Goal: Information Seeking & Learning: Learn about a topic

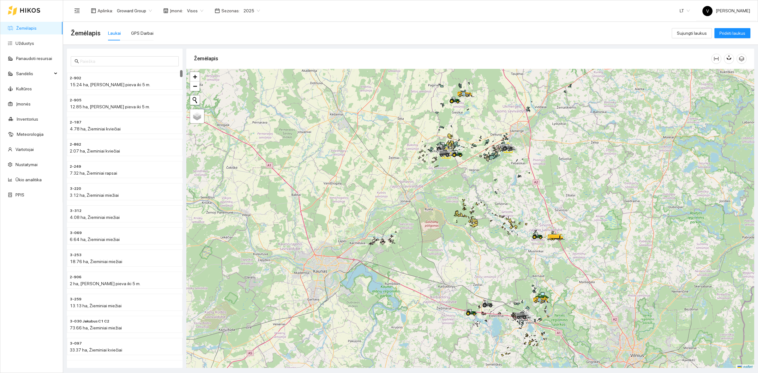
click at [243, 10] on span "2025" at bounding box center [251, 10] width 16 height 9
click at [371, 18] on div "Aplinka : Groward Group Įmonė : Visos Sezonas : 2025 LT V Vladas Jefremovas" at bounding box center [410, 10] width 679 height 21
click at [28, 180] on link "Ūkio analitika" at bounding box center [28, 179] width 26 height 5
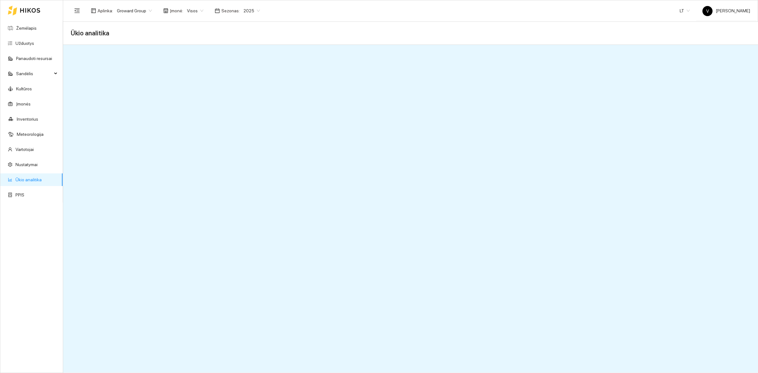
click at [243, 13] on span "2025" at bounding box center [251, 10] width 16 height 9
click at [247, 84] on div "2026" at bounding box center [247, 83] width 16 height 7
click at [252, 9] on span "2026" at bounding box center [251, 10] width 16 height 9
click at [247, 75] on div "2025" at bounding box center [247, 73] width 16 height 7
click at [250, 15] on span "2025" at bounding box center [251, 10] width 16 height 9
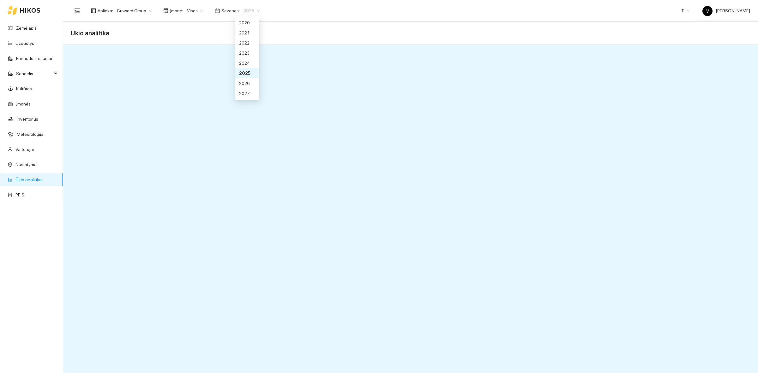
click at [246, 83] on div "2026" at bounding box center [247, 83] width 16 height 7
click at [33, 28] on link "Žemėlapis" at bounding box center [26, 28] width 21 height 5
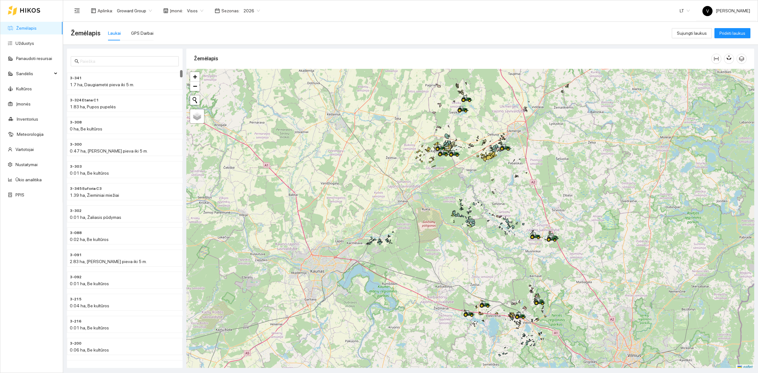
scroll to position [2, 0]
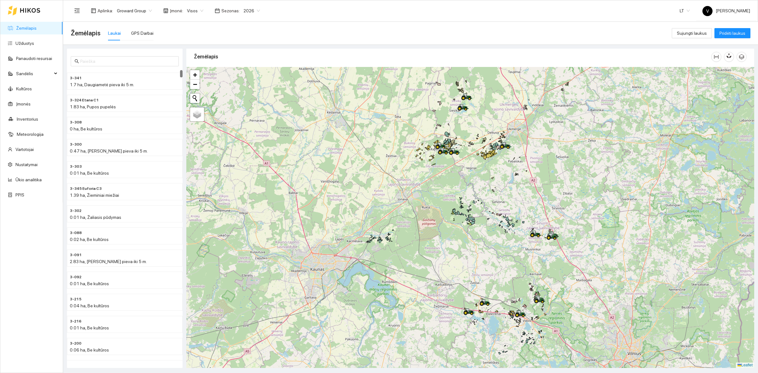
drag, startPoint x: 509, startPoint y: 238, endPoint x: 460, endPoint y: 235, distance: 48.7
click at [466, 276] on div at bounding box center [470, 217] width 568 height 301
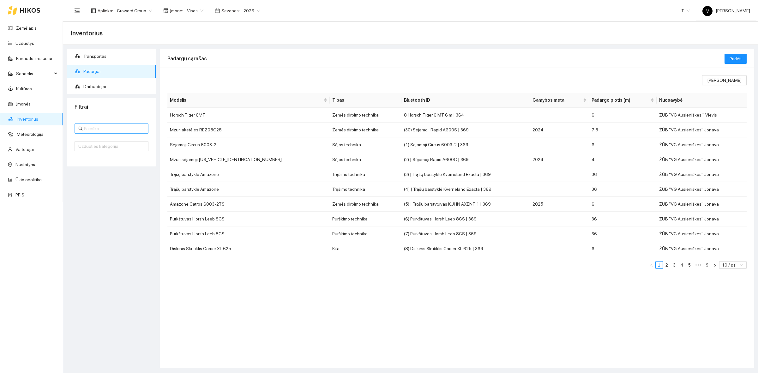
click at [105, 130] on input "text" at bounding box center [114, 128] width 61 height 7
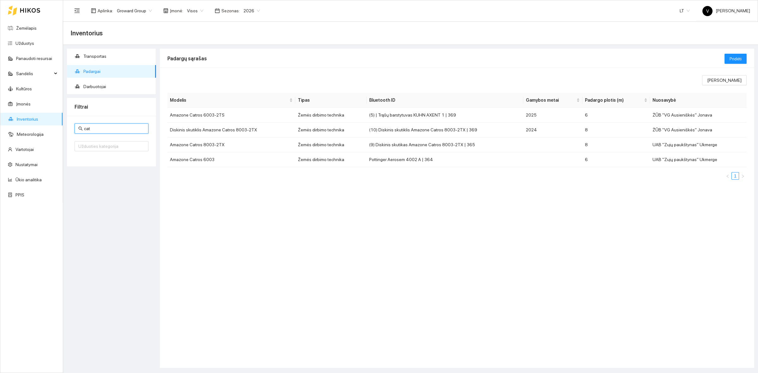
click at [109, 130] on input "cat" at bounding box center [114, 128] width 61 height 7
type input "c"
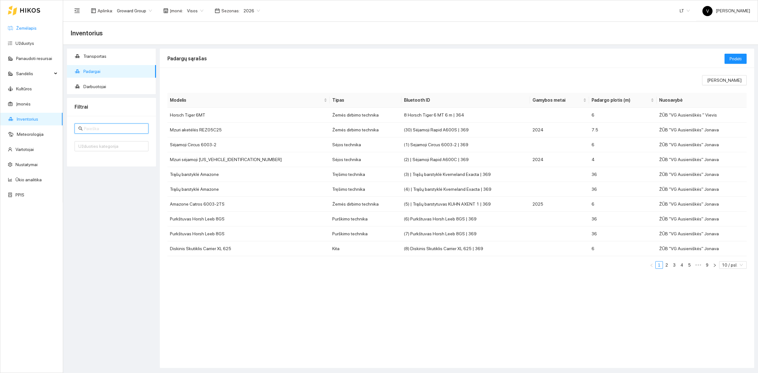
click at [35, 27] on link "Žemėlapis" at bounding box center [26, 28] width 21 height 5
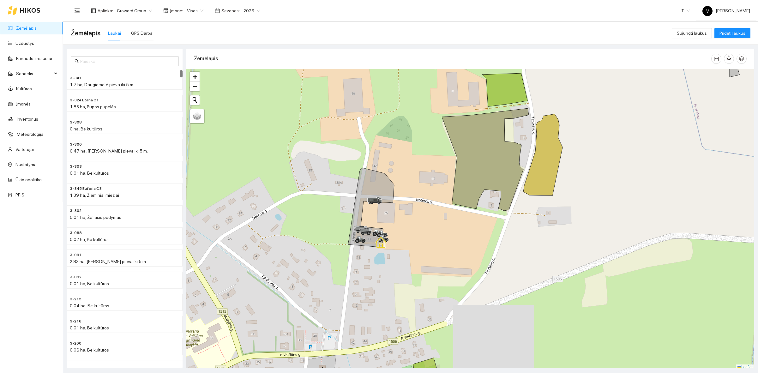
scroll to position [2, 0]
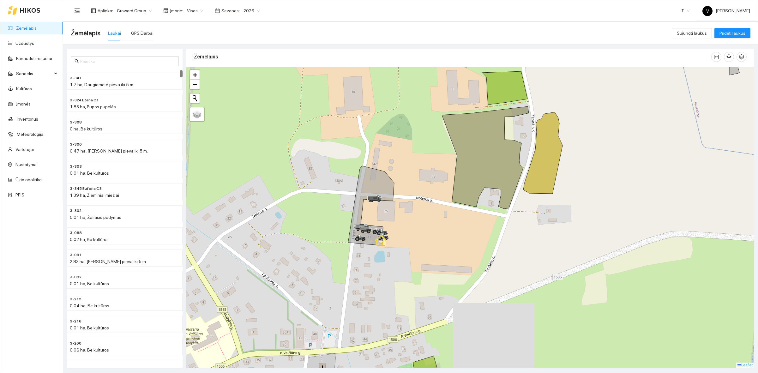
drag, startPoint x: 475, startPoint y: 218, endPoint x: 463, endPoint y: 223, distance: 12.9
click at [463, 223] on div at bounding box center [470, 217] width 568 height 301
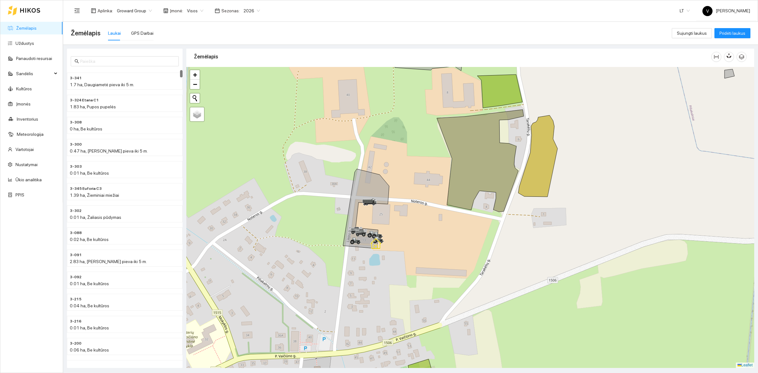
drag, startPoint x: 405, startPoint y: 218, endPoint x: 400, endPoint y: 220, distance: 4.9
click at [400, 220] on div at bounding box center [470, 217] width 568 height 301
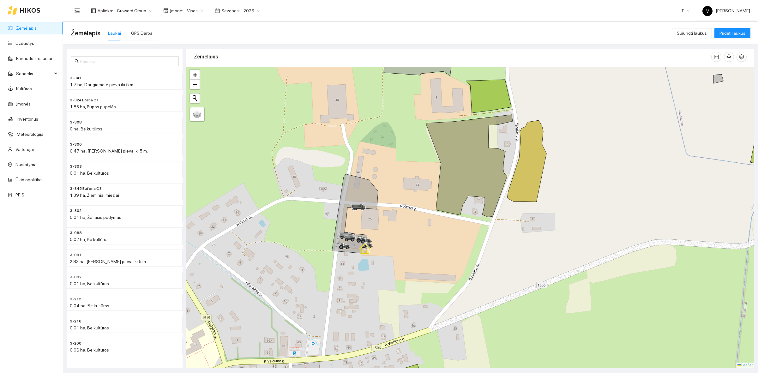
drag, startPoint x: 395, startPoint y: 219, endPoint x: 384, endPoint y: 224, distance: 12.2
click at [384, 224] on div at bounding box center [470, 217] width 568 height 301
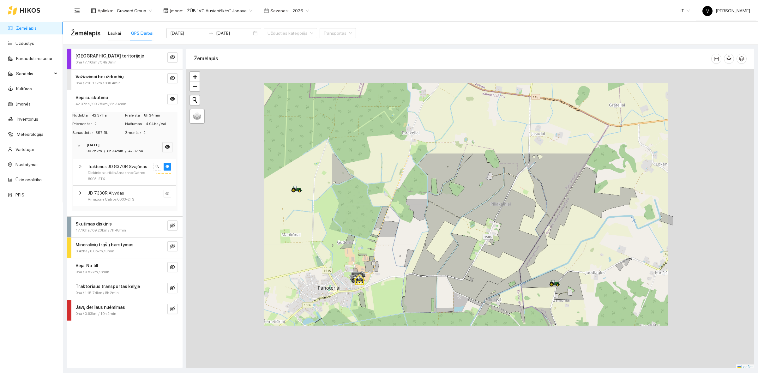
scroll to position [2, 0]
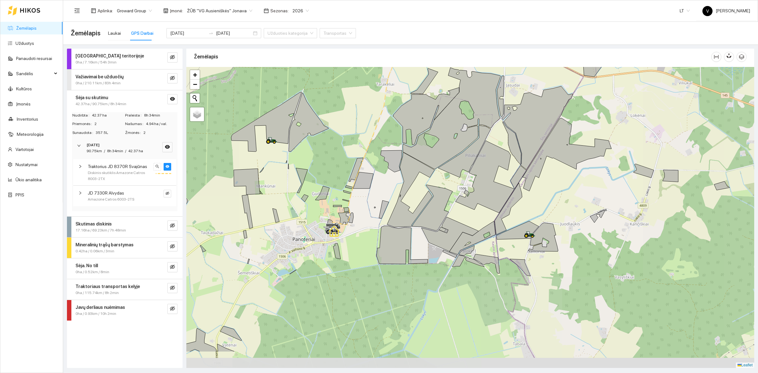
drag, startPoint x: 506, startPoint y: 280, endPoint x: 481, endPoint y: 215, distance: 69.1
click at [482, 218] on div at bounding box center [470, 217] width 568 height 301
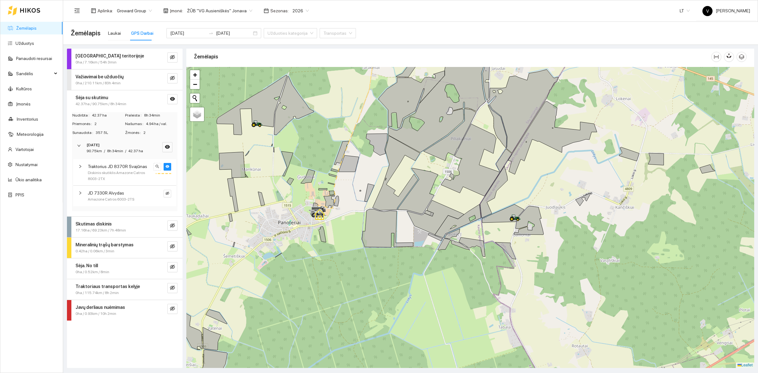
drag, startPoint x: 364, startPoint y: 187, endPoint x: 351, endPoint y: 260, distance: 74.0
click at [351, 259] on div at bounding box center [470, 217] width 568 height 301
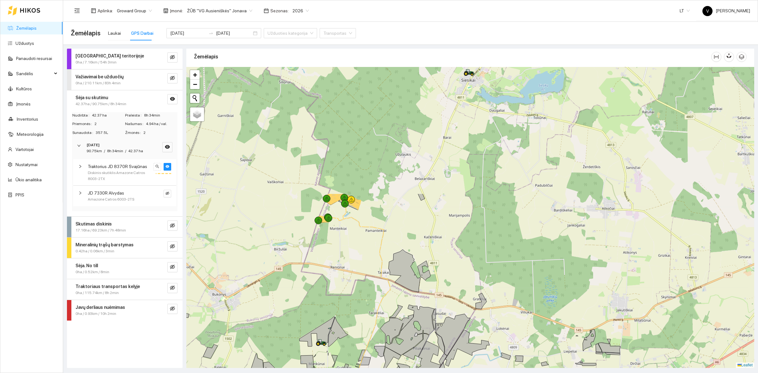
drag, startPoint x: 413, startPoint y: 129, endPoint x: 420, endPoint y: 286, distance: 156.5
click at [420, 286] on div at bounding box center [470, 217] width 568 height 301
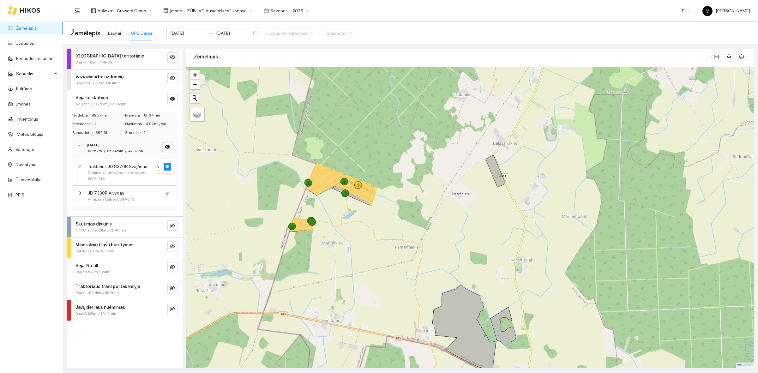
click at [102, 95] on strong "Sėja su skutimu" at bounding box center [91, 97] width 33 height 5
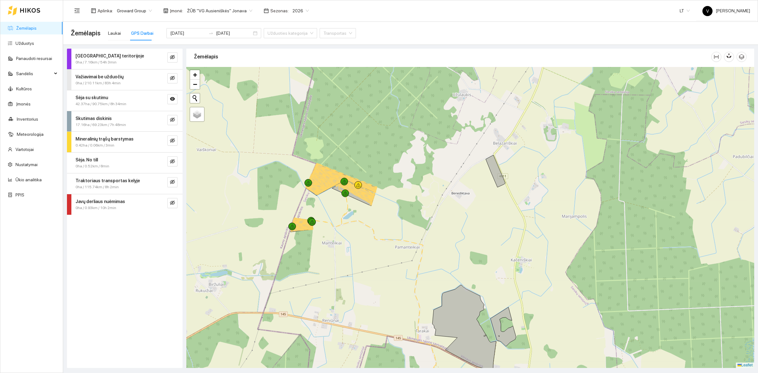
click at [95, 97] on strong "Sėja su skutimu" at bounding box center [91, 97] width 33 height 5
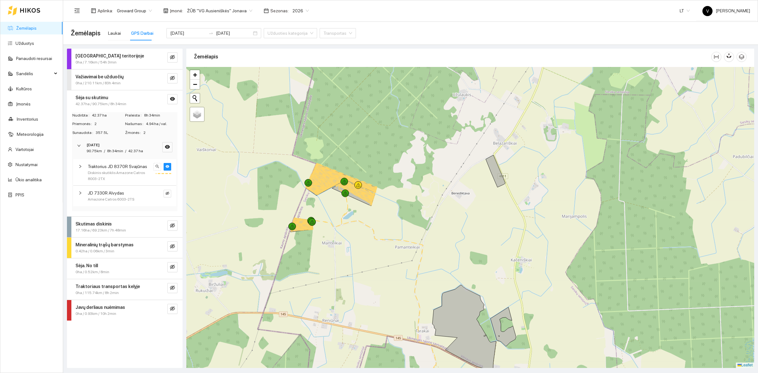
click at [80, 147] on icon "right" at bounding box center [79, 146] width 4 height 4
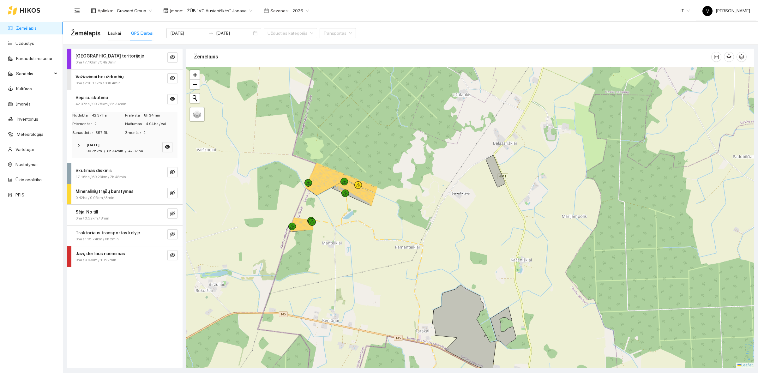
click at [78, 144] on icon "right" at bounding box center [79, 145] width 2 height 3
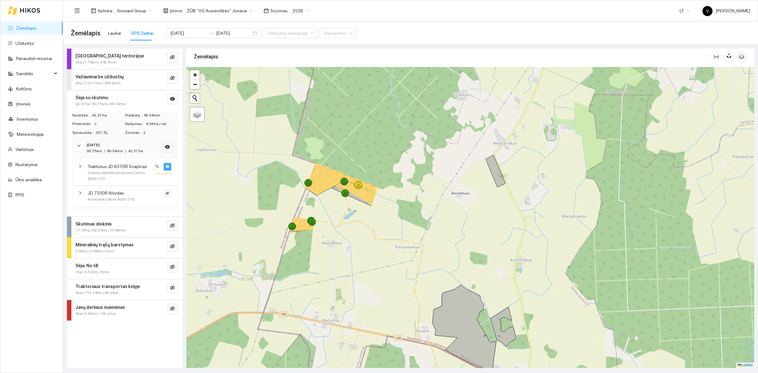
click at [167, 166] on icon "eye" at bounding box center [167, 166] width 4 height 3
click at [168, 167] on icon "eye-invisible" at bounding box center [167, 166] width 4 height 4
click at [168, 167] on icon "eye" at bounding box center [167, 166] width 4 height 3
click at [167, 193] on icon "eye-invisible" at bounding box center [167, 193] width 4 height 3
click at [167, 193] on icon "eye" at bounding box center [167, 193] width 4 height 3
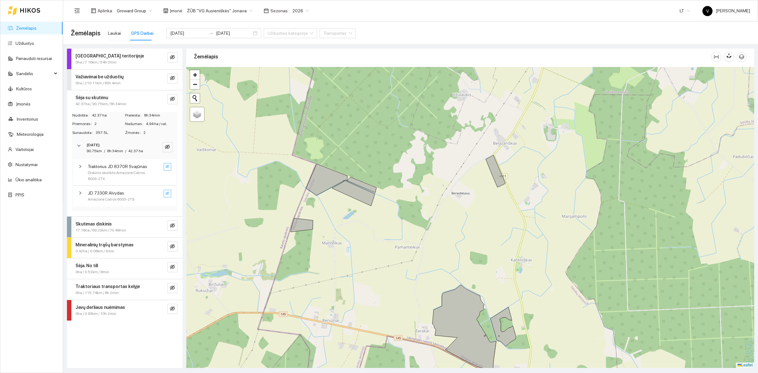
click at [165, 191] on button "button" at bounding box center [168, 194] width 8 height 8
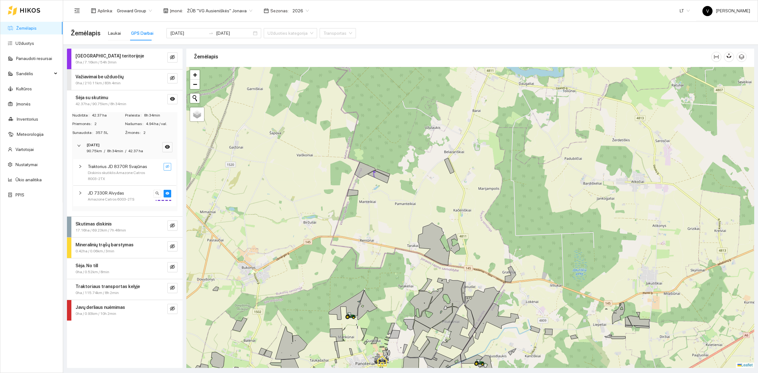
drag, startPoint x: 380, startPoint y: 252, endPoint x: 393, endPoint y: 234, distance: 22.5
click at [393, 234] on div at bounding box center [470, 217] width 568 height 301
click at [103, 78] on strong "Važiavimai be užduočių" at bounding box center [99, 76] width 48 height 5
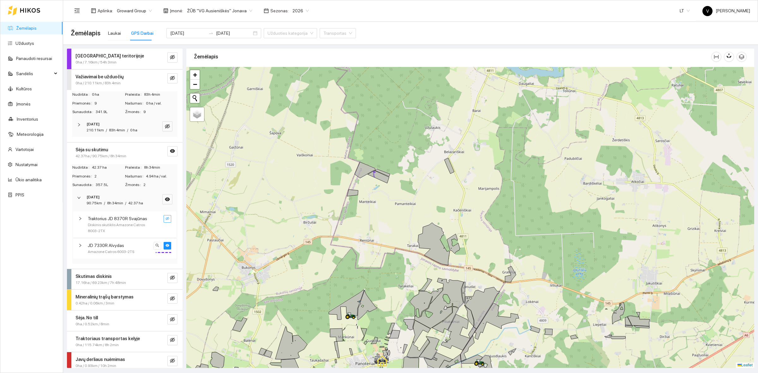
click at [79, 123] on icon "right" at bounding box center [79, 125] width 4 height 4
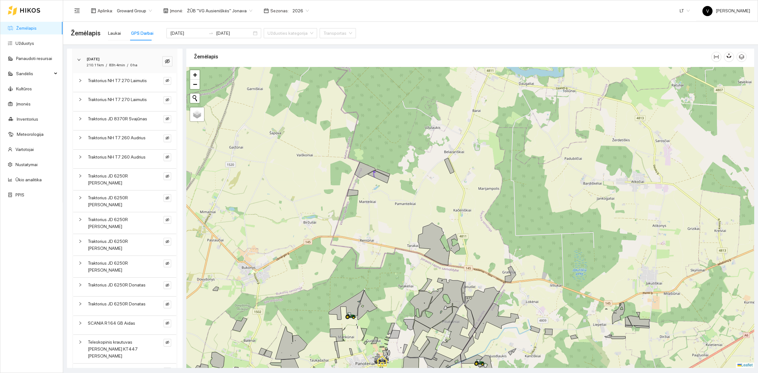
scroll to position [0, 0]
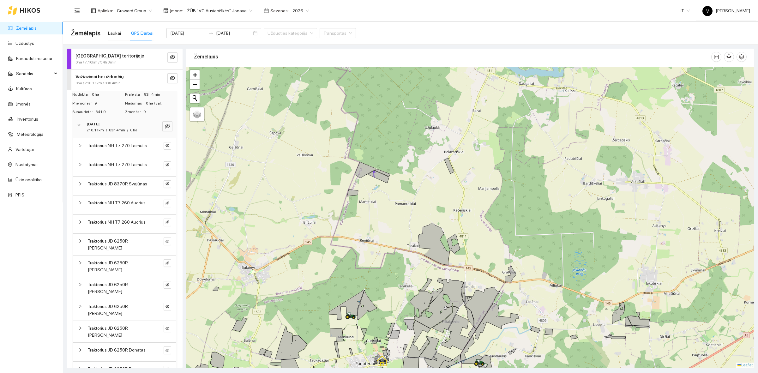
click at [95, 81] on span "0ha / 210.11km / 83h 4min" at bounding box center [97, 83] width 45 height 6
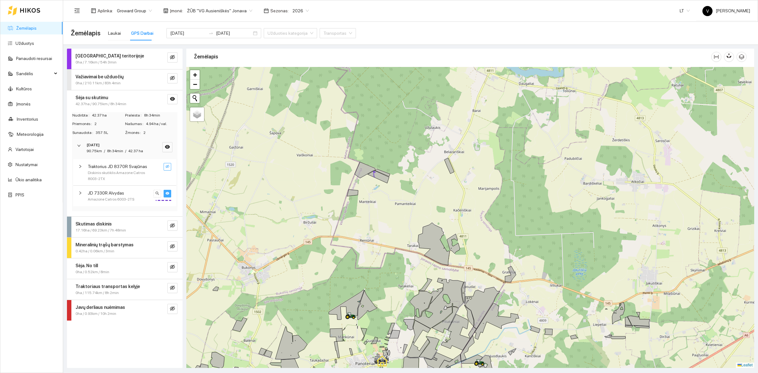
click at [167, 193] on icon "eye" at bounding box center [167, 193] width 4 height 4
click at [167, 193] on icon "eye-invisible" at bounding box center [167, 193] width 4 height 3
click at [167, 193] on icon "eye" at bounding box center [167, 193] width 4 height 4
click at [92, 96] on strong "Sėja su skutimu" at bounding box center [91, 97] width 33 height 5
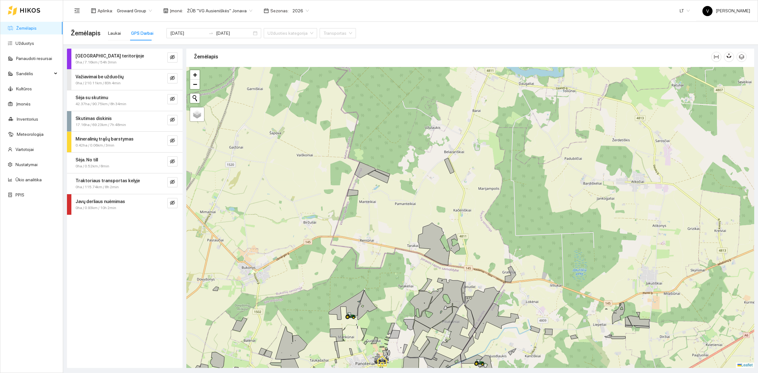
click at [104, 121] on span "Skutimas diskinis" at bounding box center [93, 118] width 36 height 7
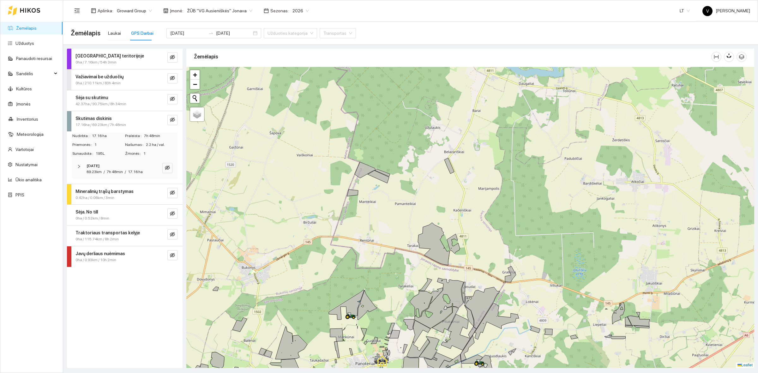
click at [88, 169] on div "69.23km" at bounding box center [94, 172] width 15 height 6
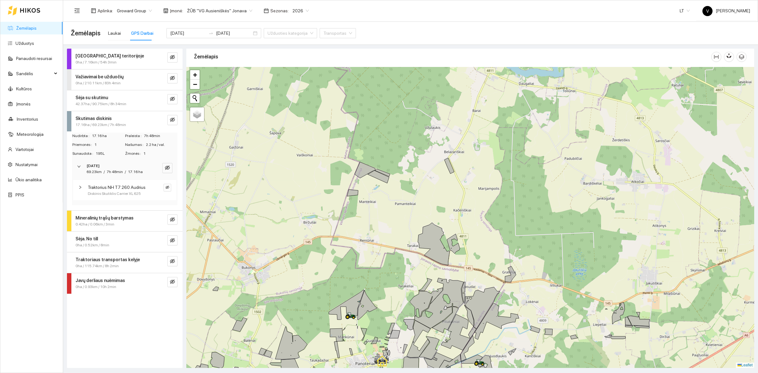
click at [88, 166] on strong "2025-09-01" at bounding box center [93, 166] width 13 height 4
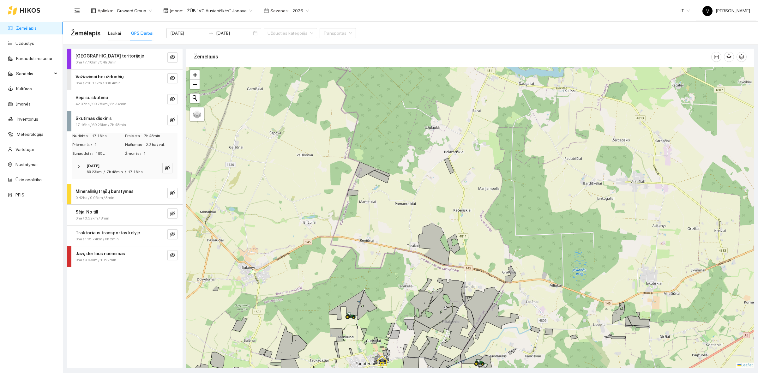
click at [92, 119] on strong "Skutimas diskinis" at bounding box center [93, 118] width 36 height 5
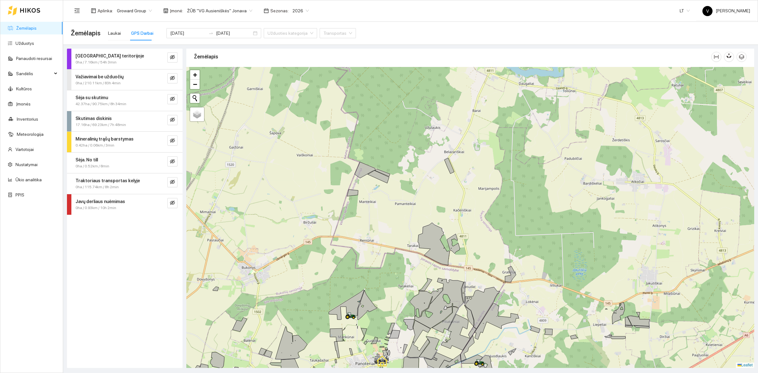
click at [97, 57] on strong "Darbas teritorijoje" at bounding box center [109, 55] width 69 height 5
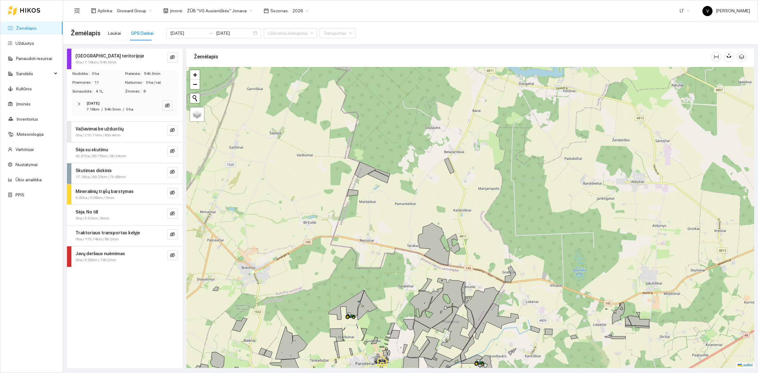
click at [86, 102] on div "2025-09-01 7.16km / 54h 3min / 0 ha" at bounding box center [116, 106] width 63 height 12
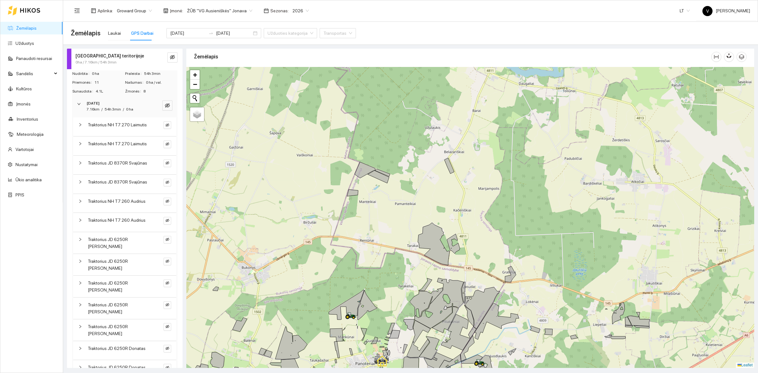
click at [86, 102] on div "2025-09-01 7.16km / 54h 3min / 0 ha" at bounding box center [116, 106] width 63 height 12
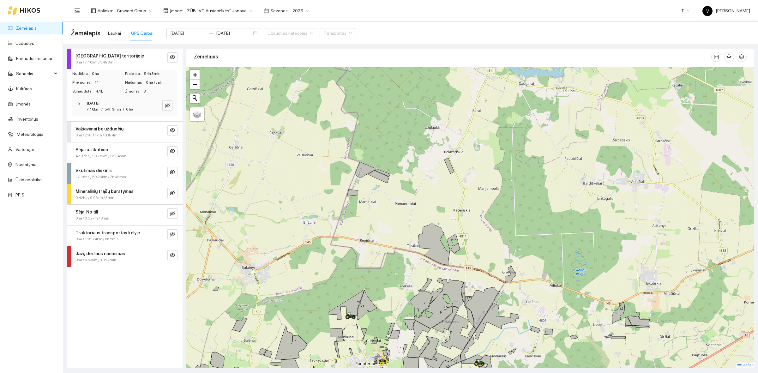
click at [105, 240] on span "0ha / 115.74km / 8h 2min" at bounding box center [96, 239] width 43 height 6
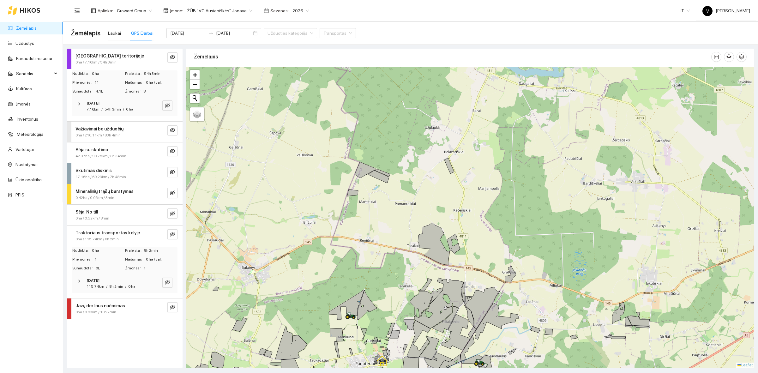
click at [91, 290] on div "2025-09-01 115.74km / 8h 2min / 0 ha" at bounding box center [124, 284] width 105 height 20
click at [169, 301] on button "button" at bounding box center [168, 302] width 8 height 8
click at [169, 320] on icon "eye-invisible" at bounding box center [167, 321] width 4 height 4
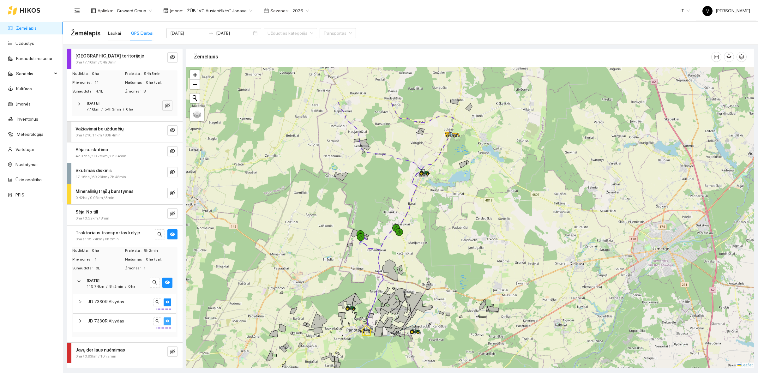
drag, startPoint x: 426, startPoint y: 124, endPoint x: 412, endPoint y: 187, distance: 64.0
click at [412, 187] on div at bounding box center [470, 217] width 568 height 301
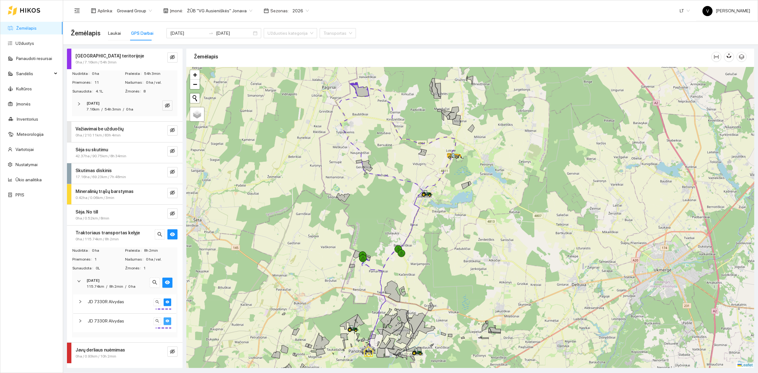
click at [492, 182] on div at bounding box center [470, 217] width 568 height 301
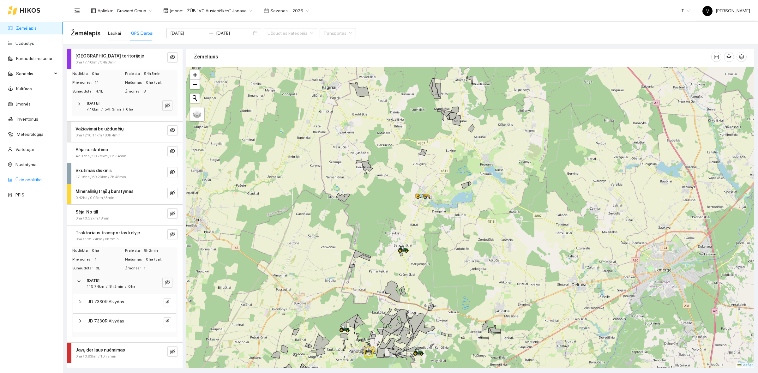
click at [33, 181] on link "Ūkio analitika" at bounding box center [28, 179] width 26 height 5
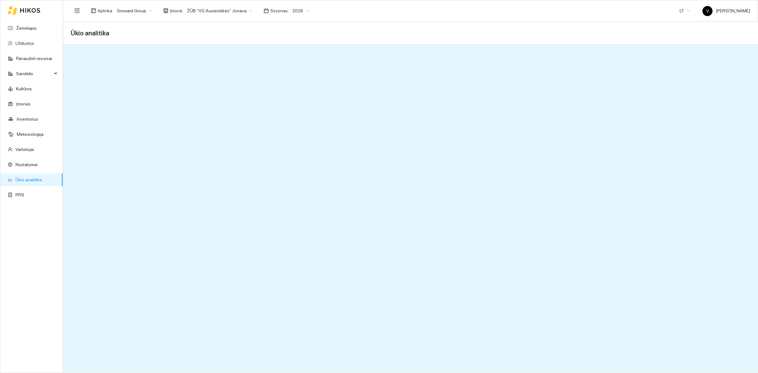
click at [228, 11] on span "ŽŪB "VG Ausieniškės" Jonava" at bounding box center [219, 10] width 65 height 9
click at [227, 44] on div "ŽŪB "VG Ausieniškės " Vievis" at bounding box center [216, 42] width 65 height 7
click at [233, 14] on span "ŽŪB "VG Ausieniškės " Vievis" at bounding box center [218, 10] width 63 height 9
click at [226, 33] on div "UAB "Zujų paukštynas" Ukmerge" at bounding box center [216, 32] width 65 height 7
click at [239, 9] on span "UAB "Zujų paukštynas" Ukmerge" at bounding box center [222, 10] width 70 height 9
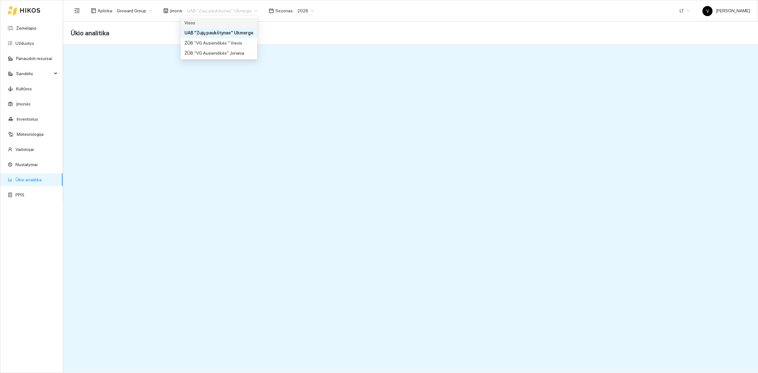
click at [215, 21] on div "Visos" at bounding box center [218, 22] width 69 height 7
click at [250, 12] on span "2026" at bounding box center [251, 10] width 16 height 9
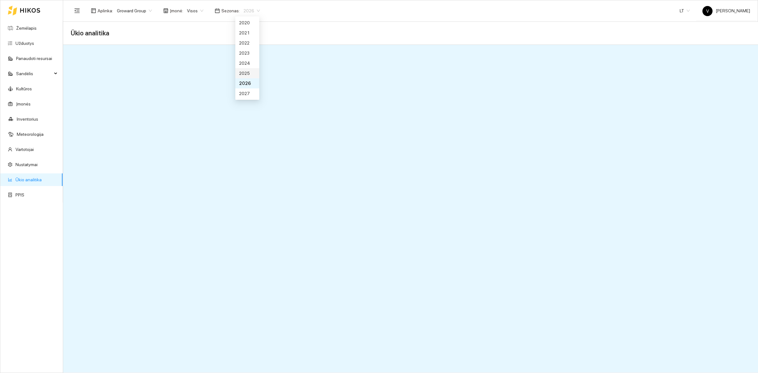
click at [247, 73] on div "2025" at bounding box center [247, 73] width 16 height 7
click at [243, 7] on span "2025" at bounding box center [251, 10] width 16 height 9
click at [250, 83] on div "2026" at bounding box center [247, 83] width 24 height 10
click at [194, 13] on span "Visos" at bounding box center [195, 10] width 16 height 9
click at [209, 55] on div "ŽŪB "VG Ausieniškės" Jonava" at bounding box center [216, 53] width 65 height 7
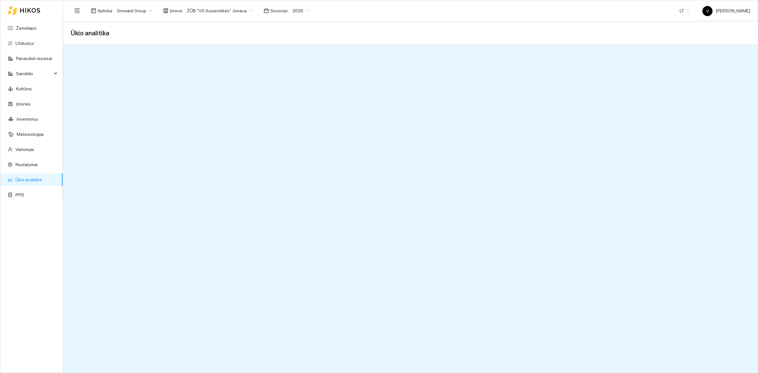
click at [209, 13] on span "ŽŪB "VG Ausieniškės" Jonava" at bounding box center [219, 10] width 65 height 9
click at [214, 40] on div "ŽŪB "VG Ausieniškės " Vievis" at bounding box center [216, 42] width 65 height 7
click at [223, 10] on span "ŽŪB "VG Ausieniškės " Vievis" at bounding box center [218, 10] width 63 height 9
click at [223, 29] on div "UAB "Zujų paukštynas" Ukmerge" at bounding box center [216, 32] width 65 height 7
